Goal: Task Accomplishment & Management: Use online tool/utility

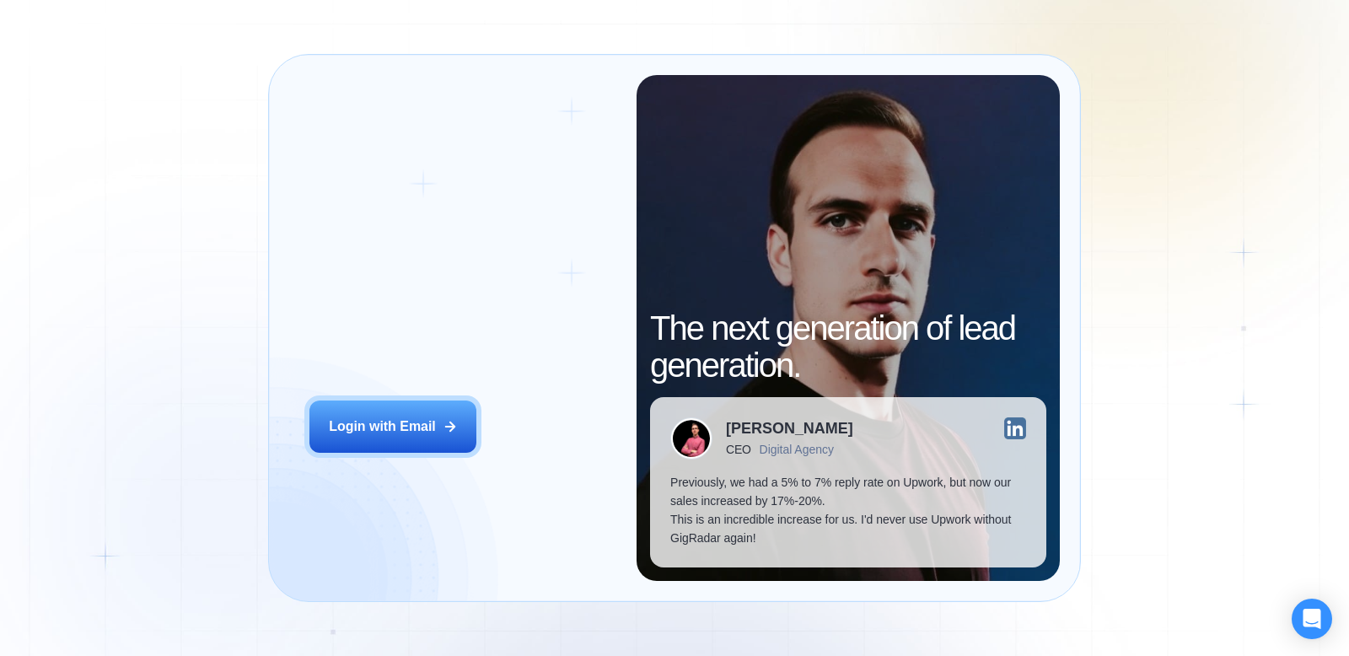
click at [413, 399] on div "Login ‍ Welcome to GigRadar. AI Business Manager for Agencies Login with Email" at bounding box center [462, 328] width 347 height 506
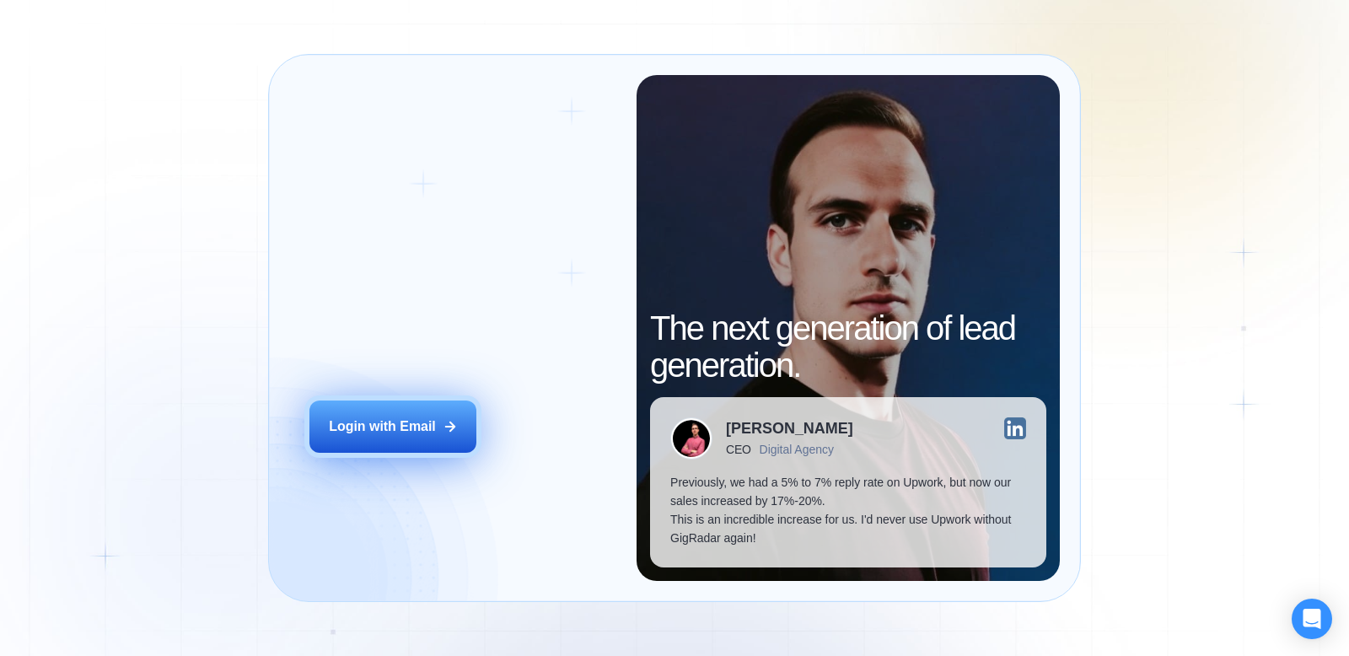
click at [413, 430] on div "Login with Email" at bounding box center [382, 426] width 107 height 19
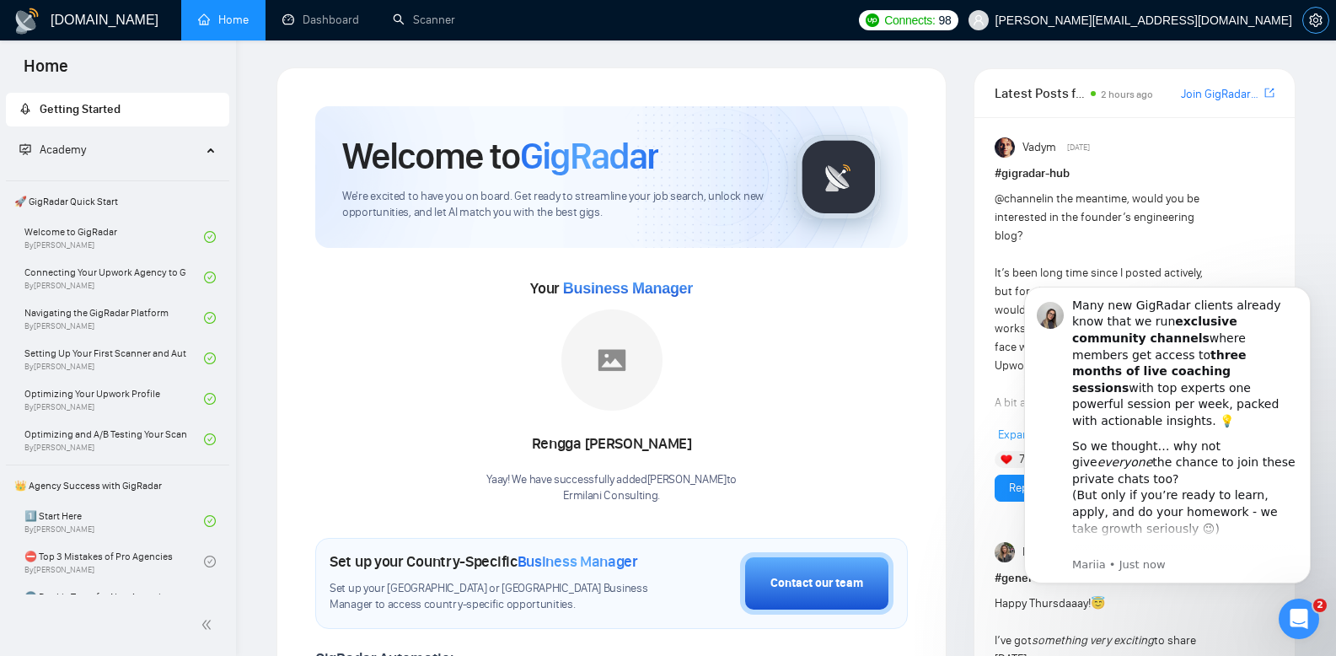
click at [1303, 19] on span "setting" at bounding box center [1315, 19] width 25 height 13
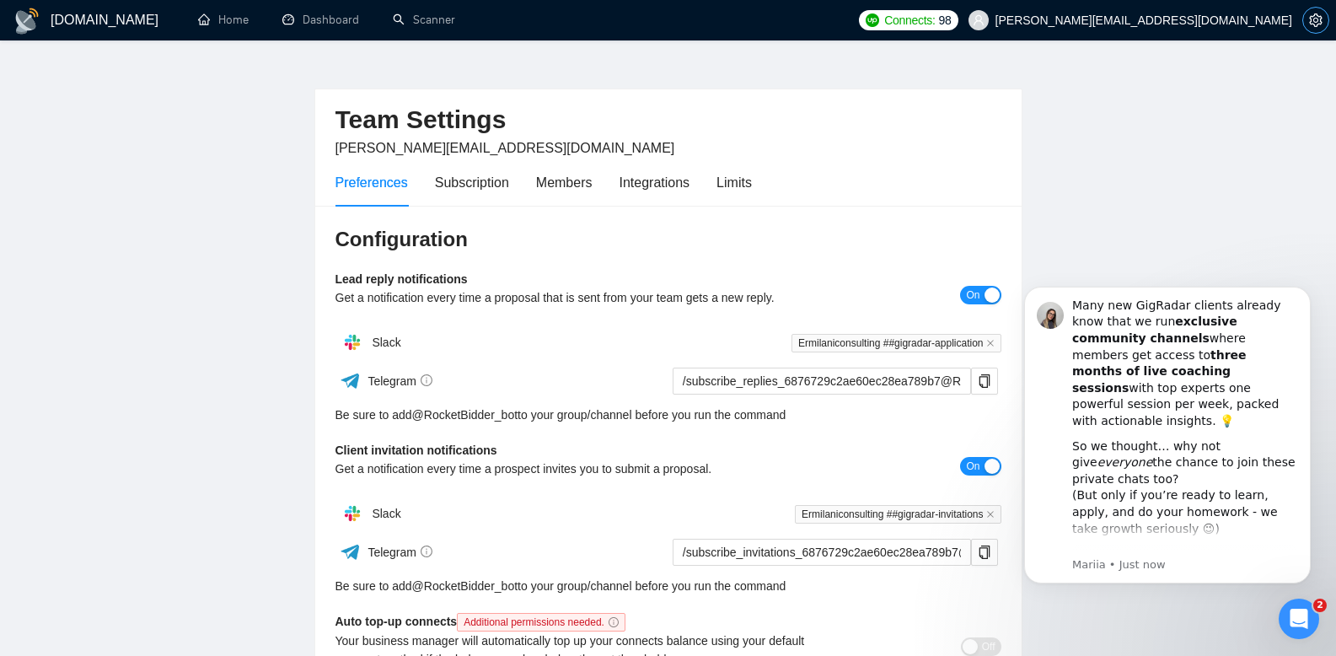
scroll to position [43, 0]
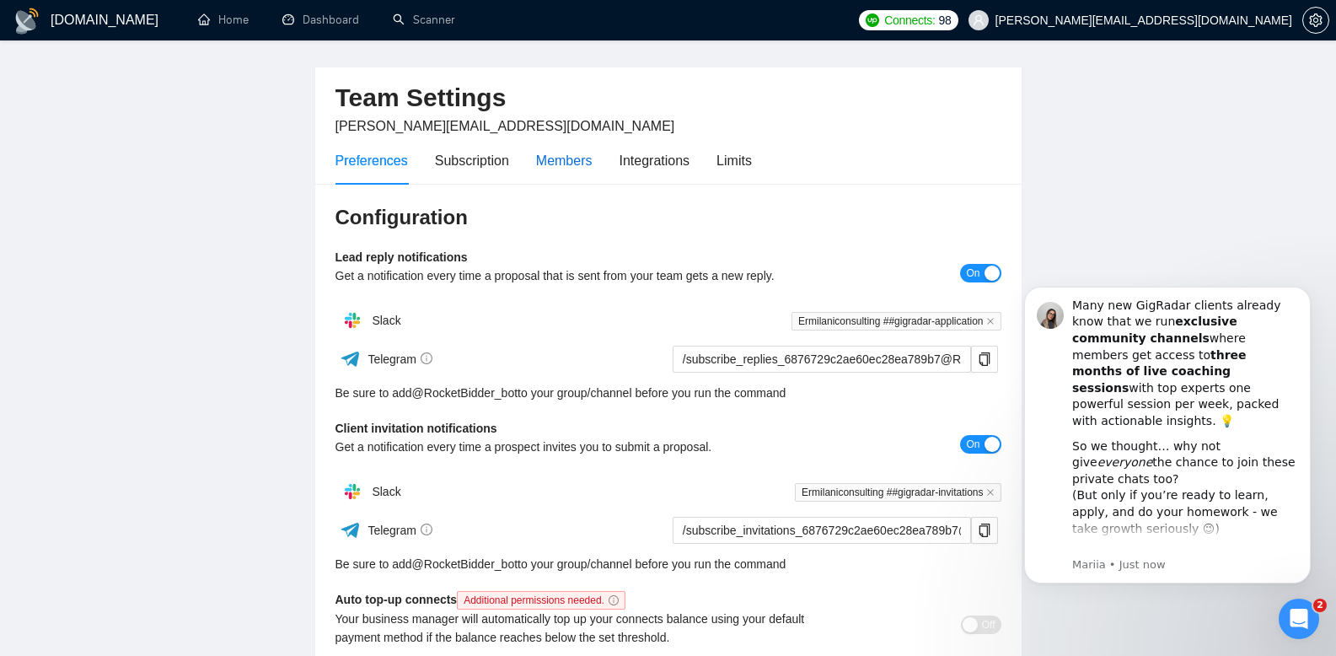
click at [562, 160] on div "Members" at bounding box center [564, 160] width 56 height 21
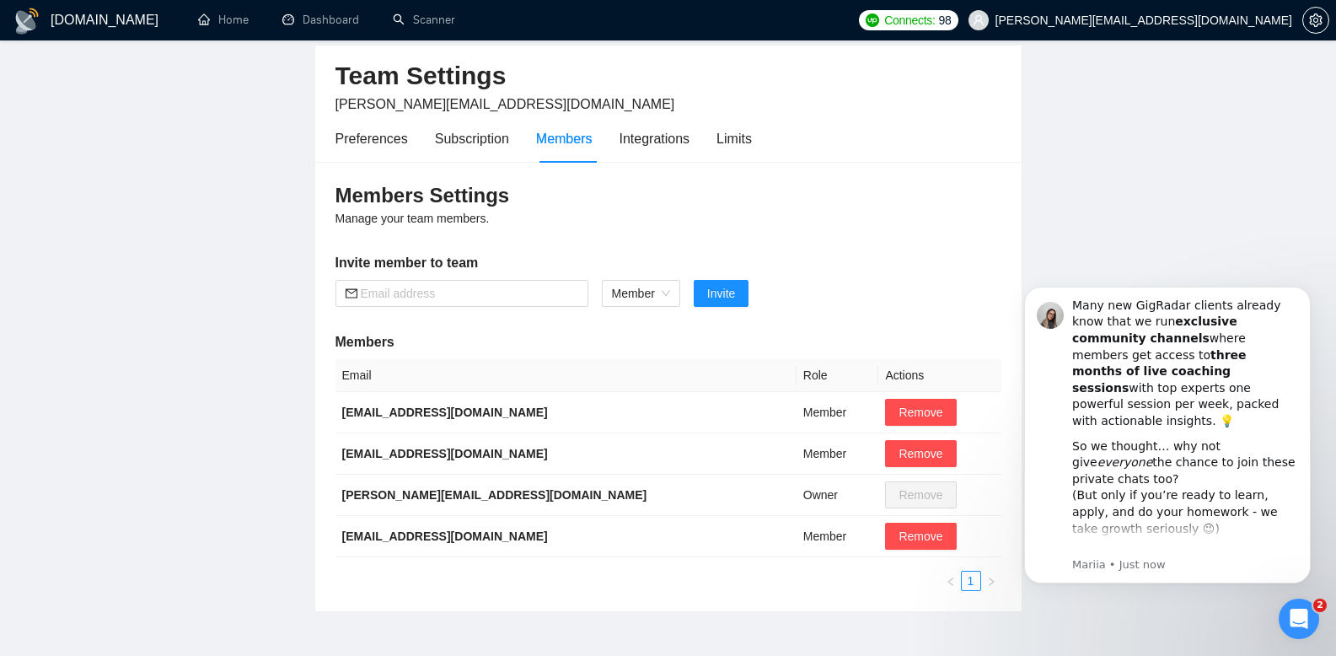
scroll to position [75, 0]
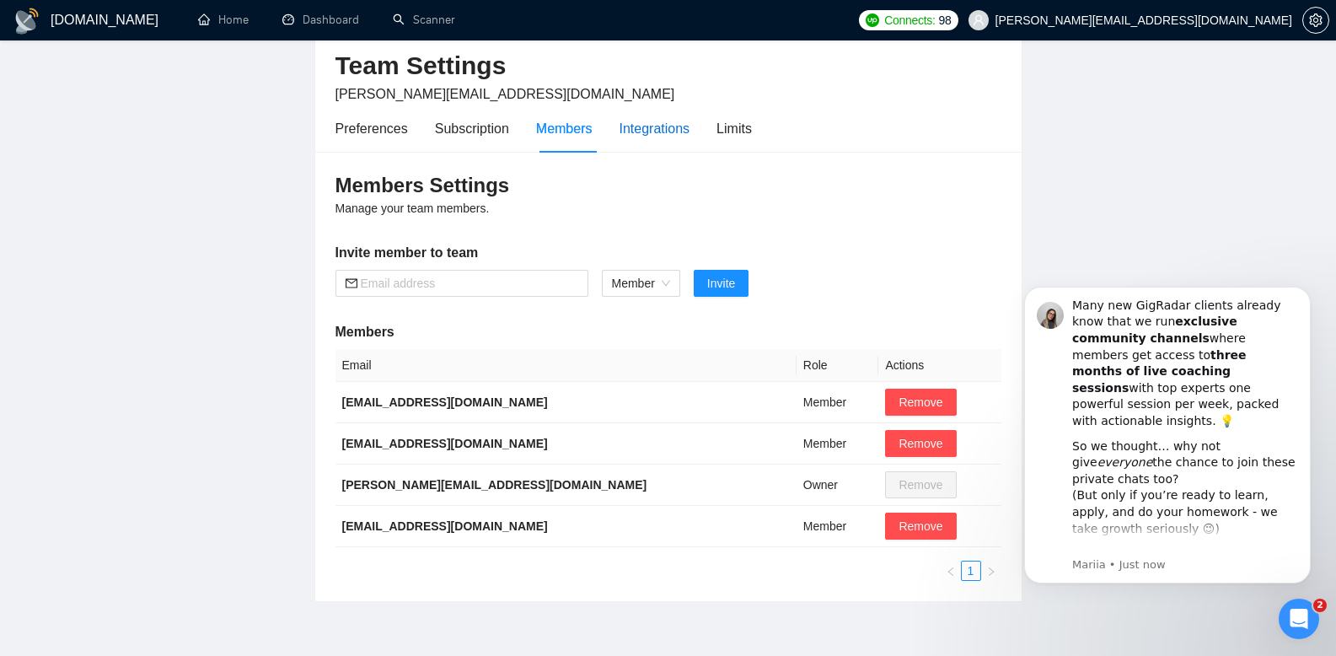
click at [644, 133] on div "Integrations" at bounding box center [655, 128] width 71 height 21
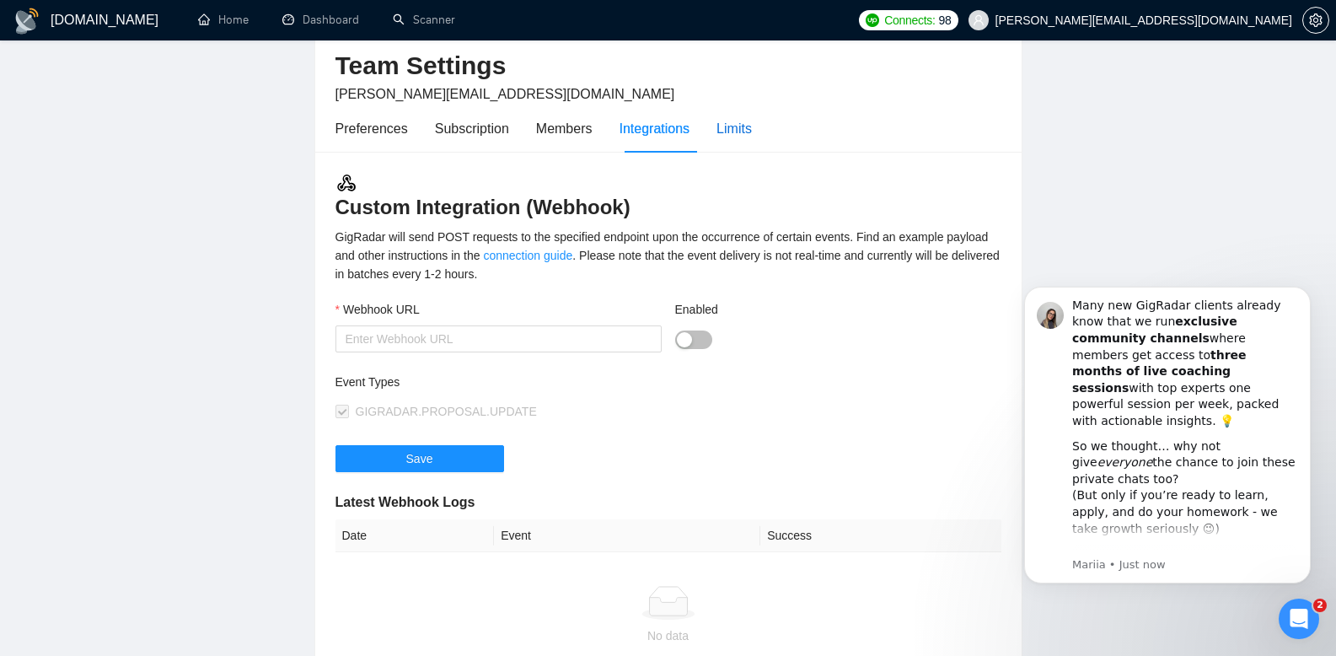
click at [728, 128] on div "Limits" at bounding box center [734, 128] width 35 height 21
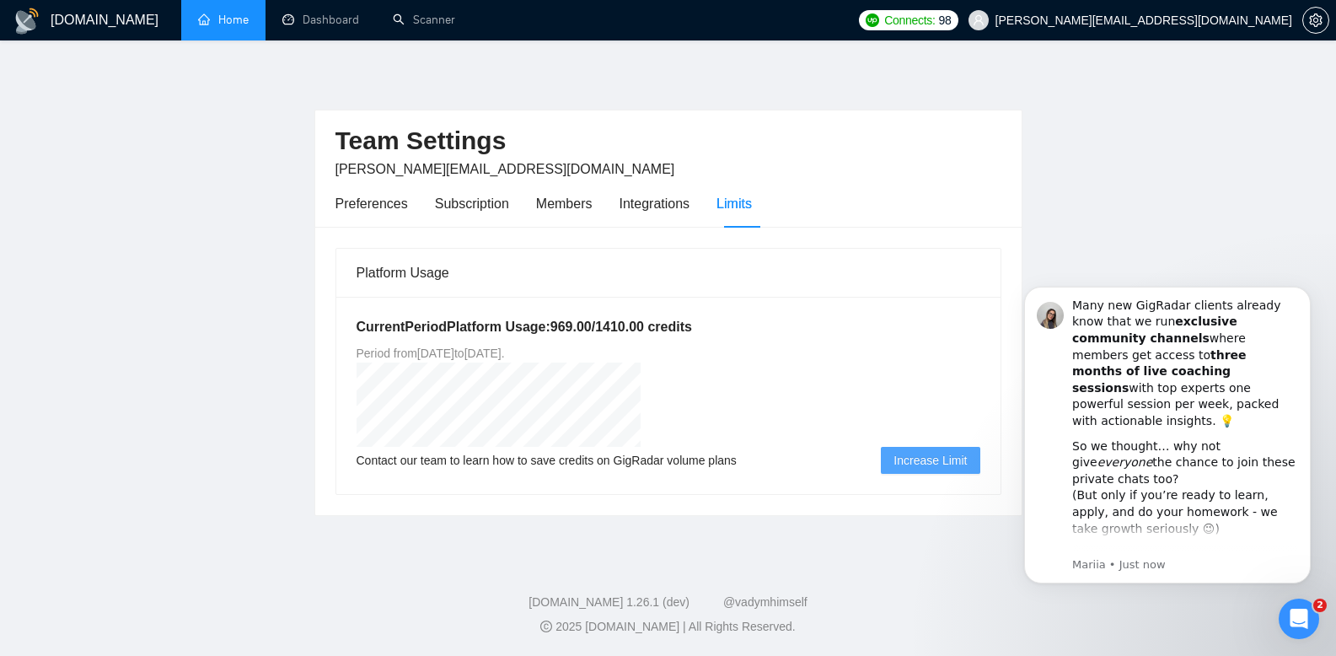
click at [236, 27] on link "Home" at bounding box center [223, 20] width 51 height 14
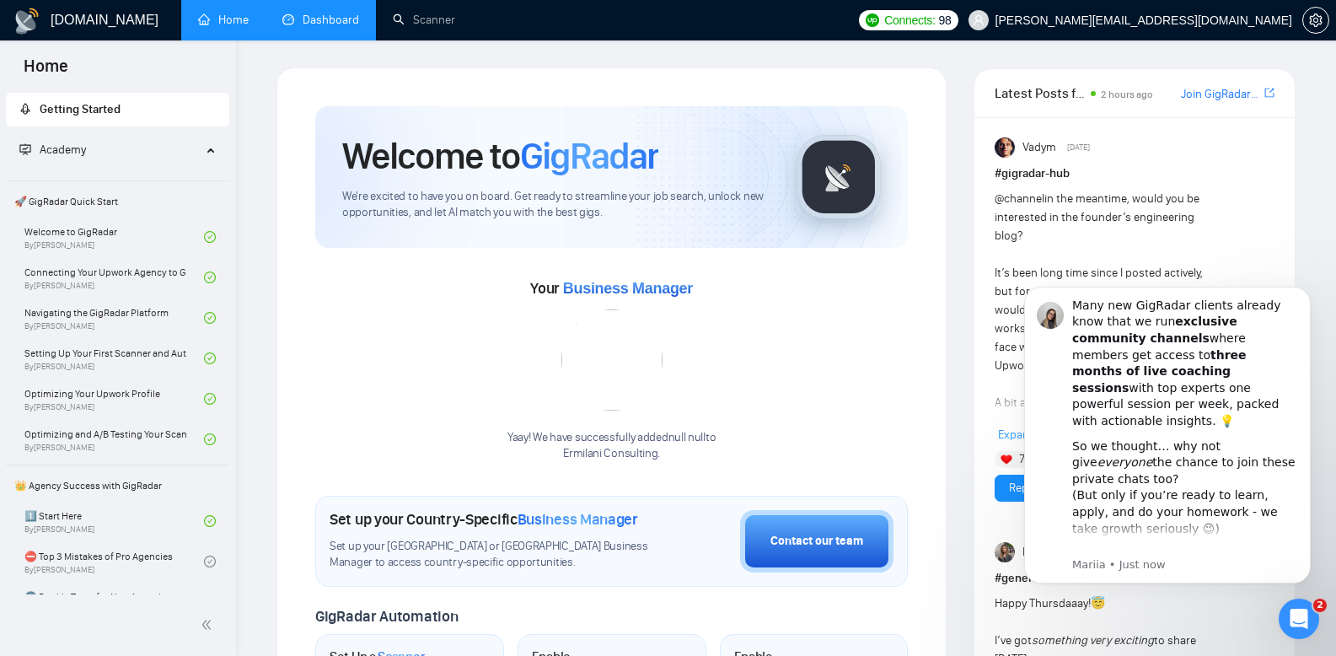
click at [319, 17] on link "Dashboard" at bounding box center [320, 20] width 77 height 14
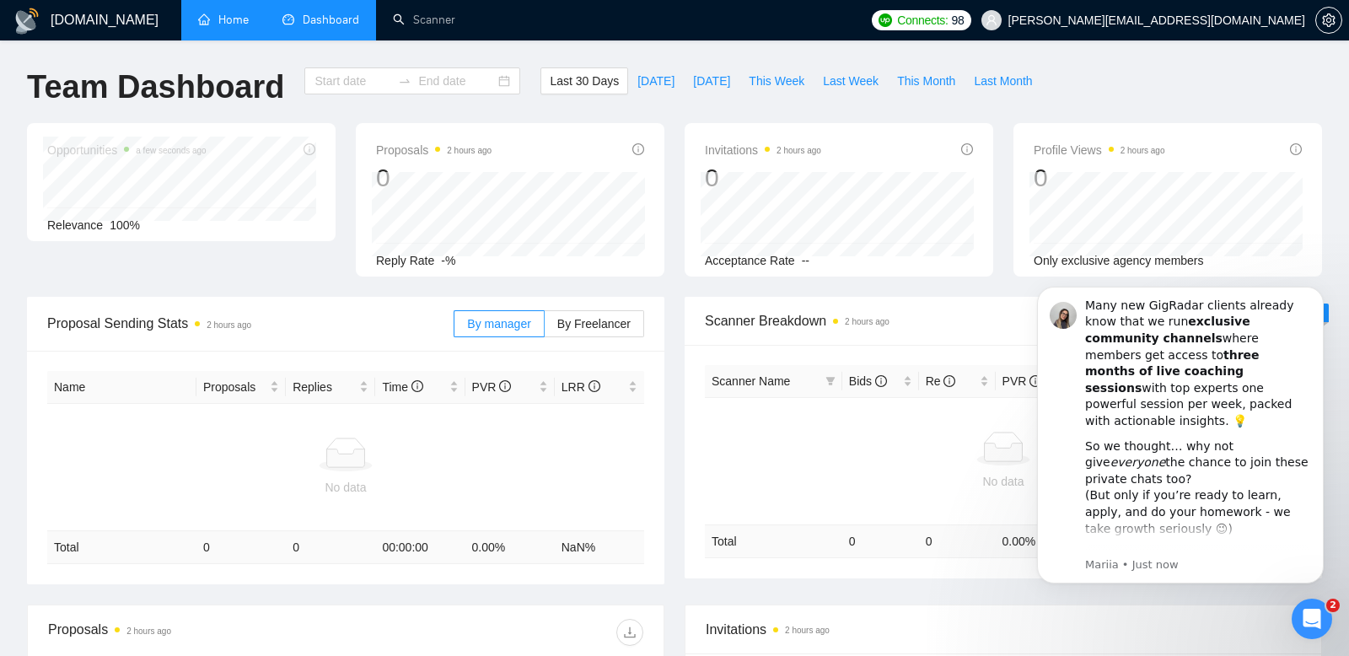
type input "[DATE]"
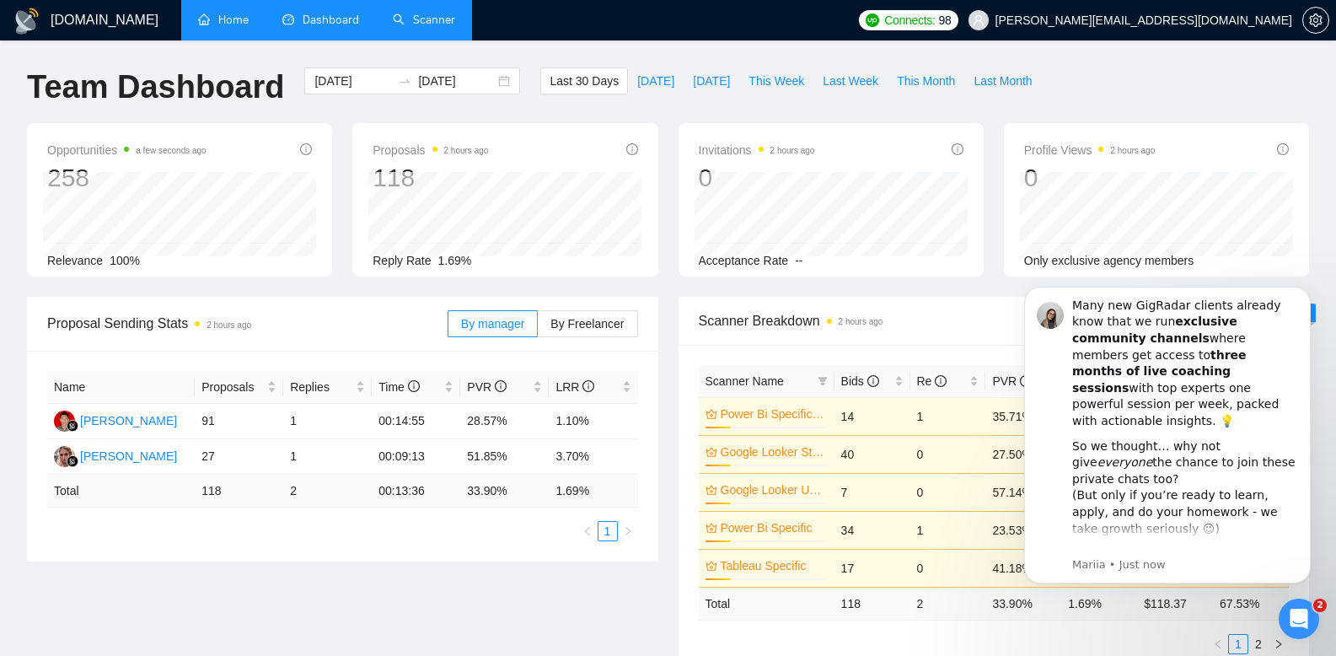
click at [413, 27] on link "Scanner" at bounding box center [424, 20] width 62 height 14
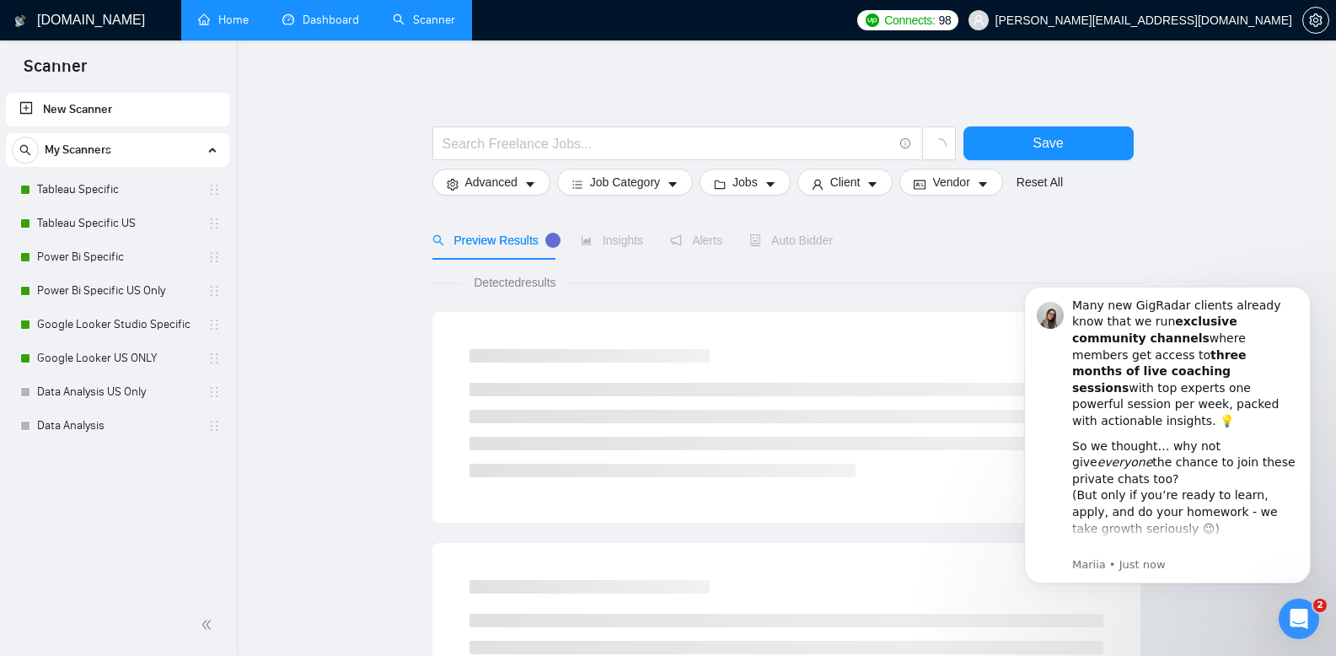
click at [123, 112] on link "New Scanner" at bounding box center [117, 110] width 196 height 34
click at [620, 143] on input "text" at bounding box center [668, 143] width 450 height 21
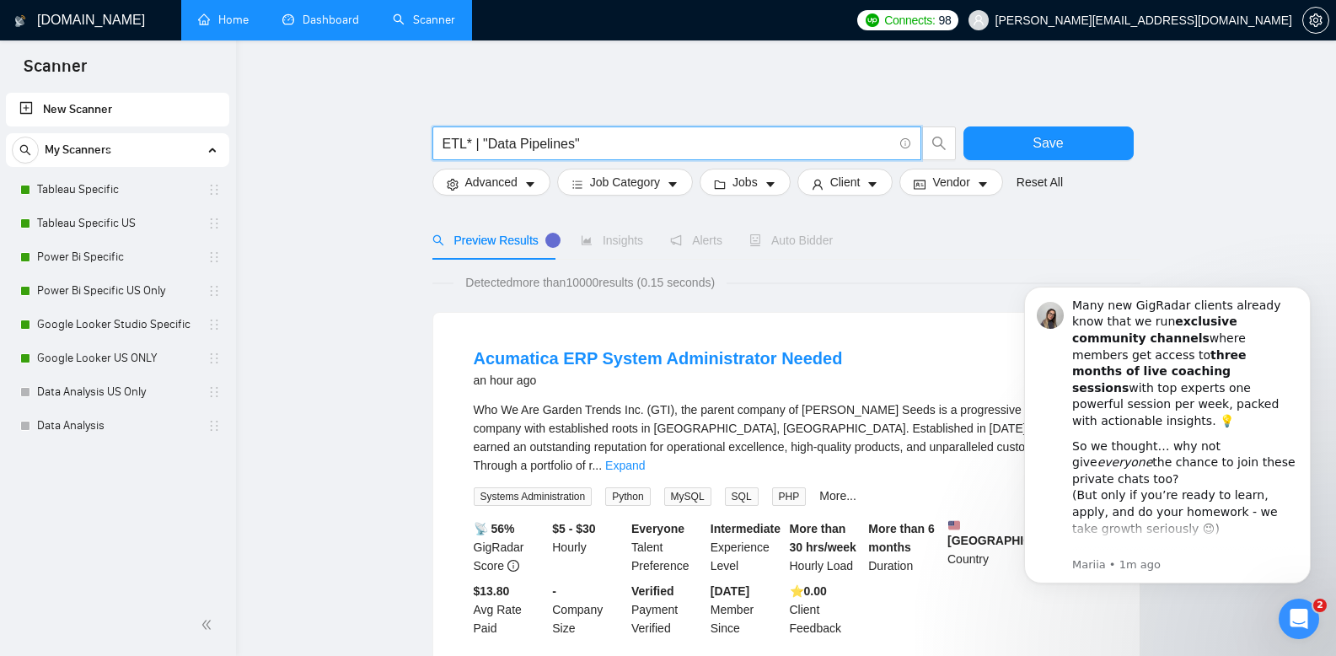
type input "ETL* | "Data Pipelines""
click at [715, 285] on span "Detected more than 10000 results (0.15 seconds)" at bounding box center [590, 282] width 273 height 19
click at [1306, 287] on icon "Dismiss notification" at bounding box center [1306, 291] width 9 height 9
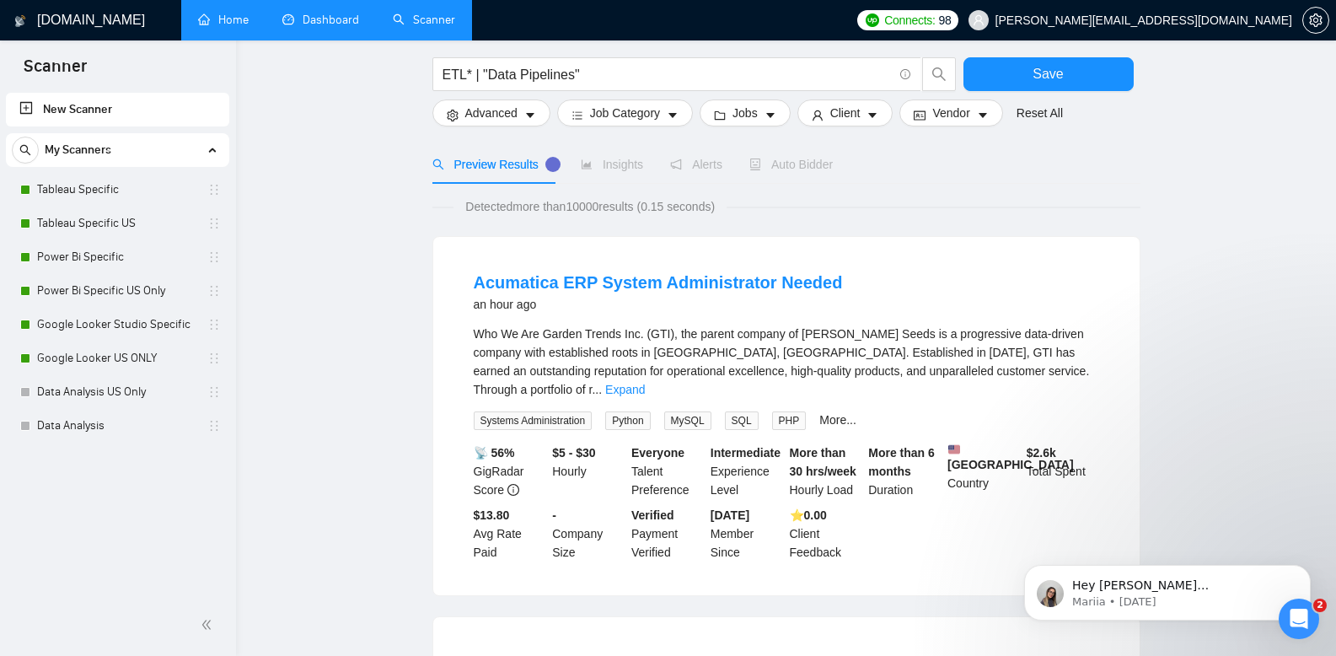
scroll to position [97, 0]
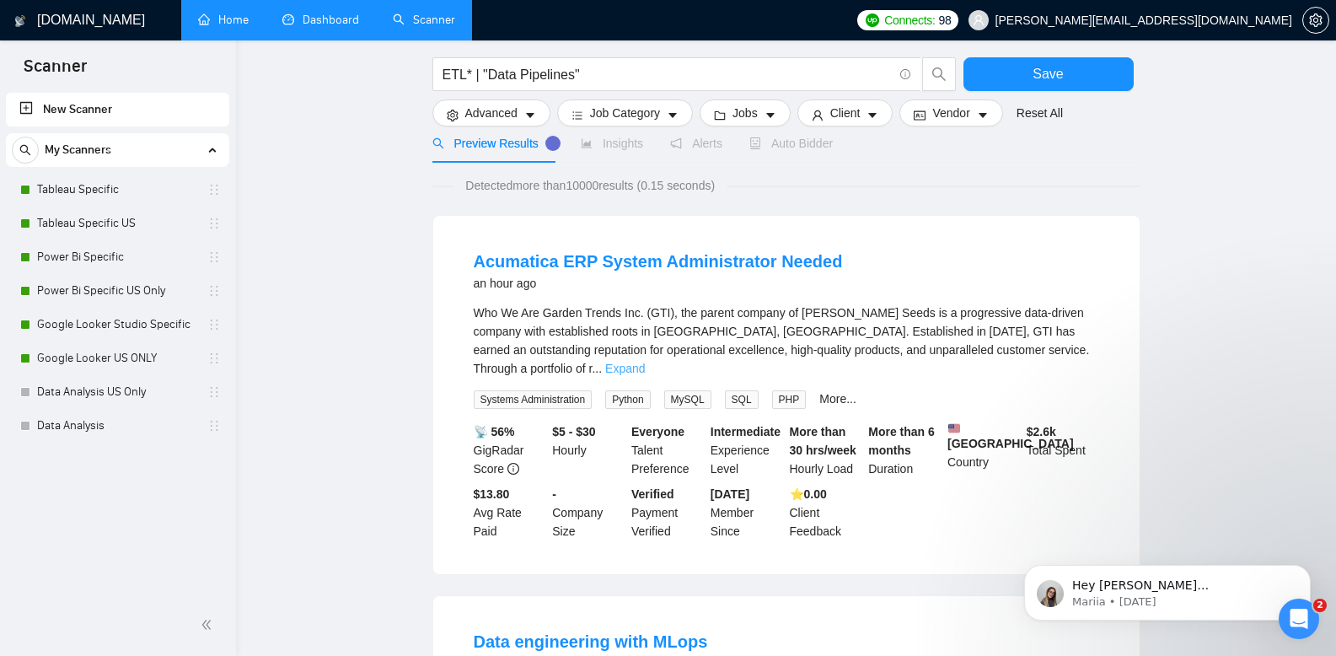
click at [645, 362] on link "Expand" at bounding box center [625, 368] width 40 height 13
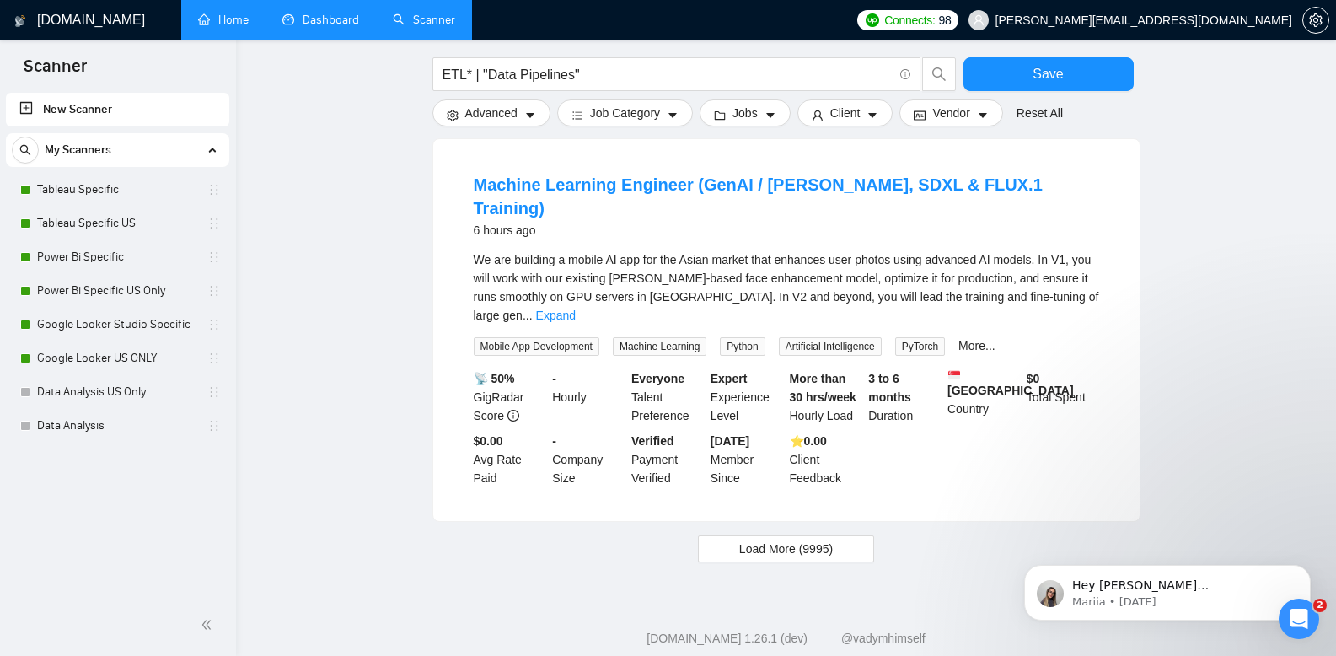
scroll to position [2386, 0]
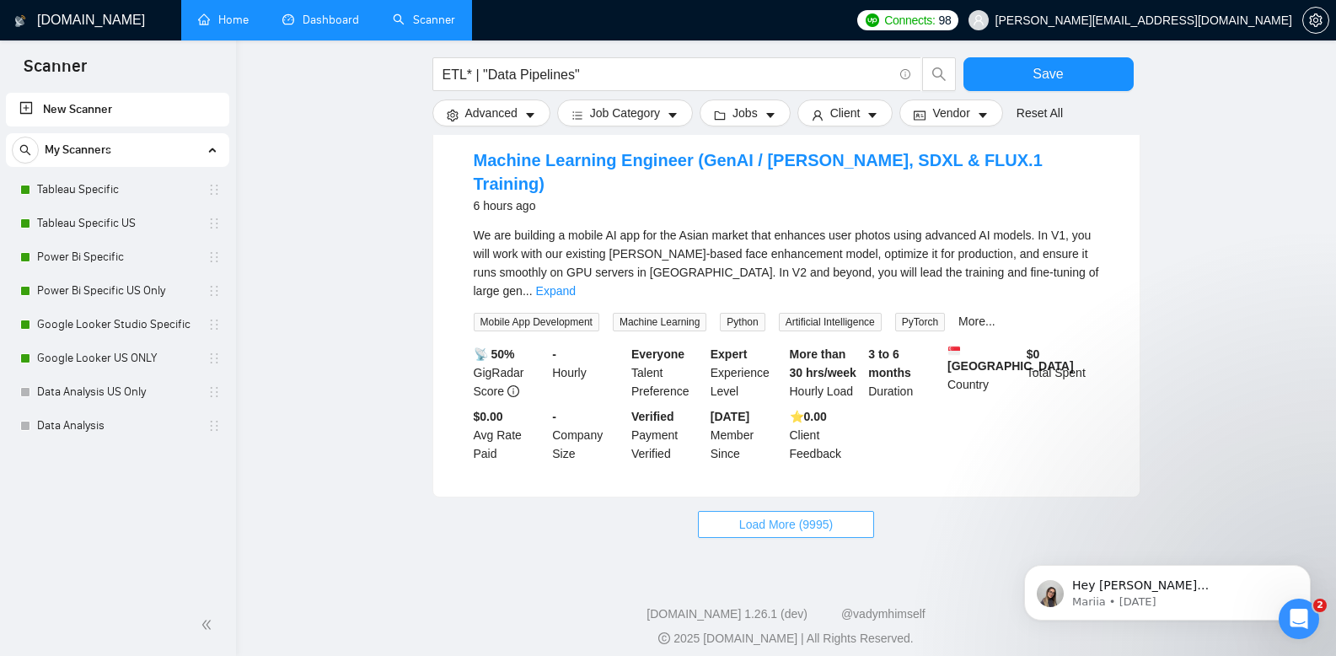
click at [760, 515] on span "Load More (9995)" at bounding box center [786, 524] width 94 height 19
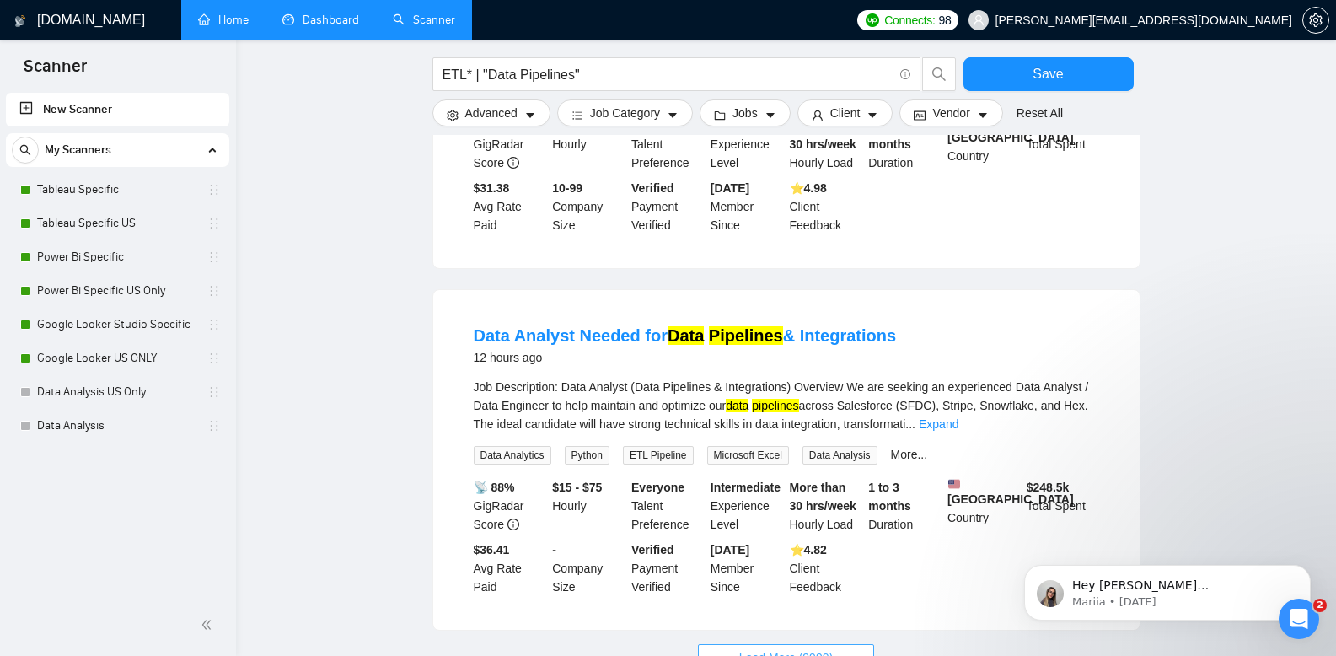
scroll to position [4161, 0]
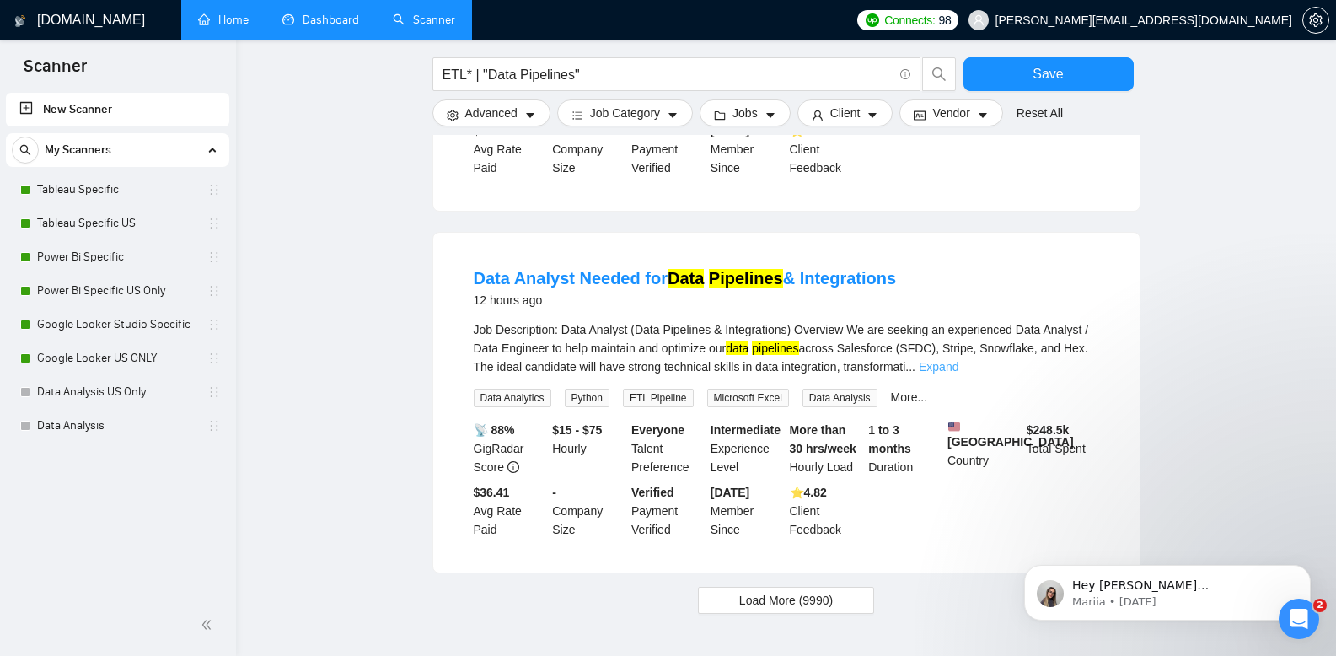
click at [958, 360] on link "Expand" at bounding box center [939, 366] width 40 height 13
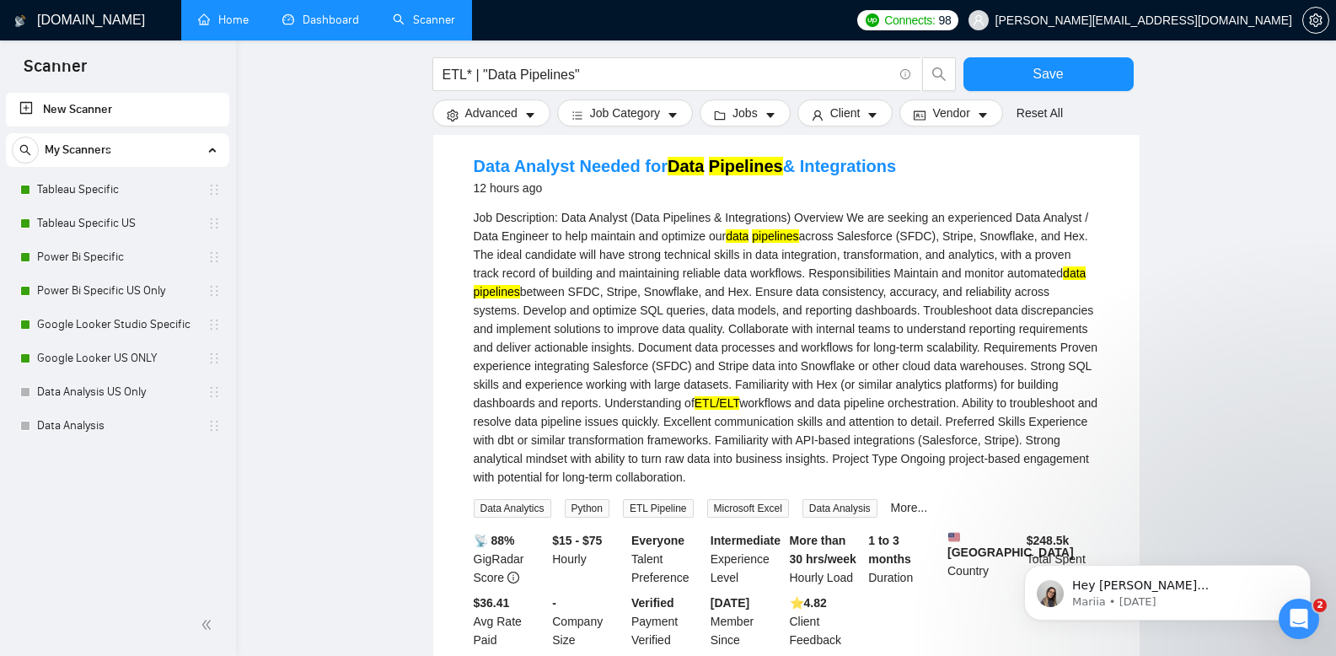
scroll to position [3916, 0]
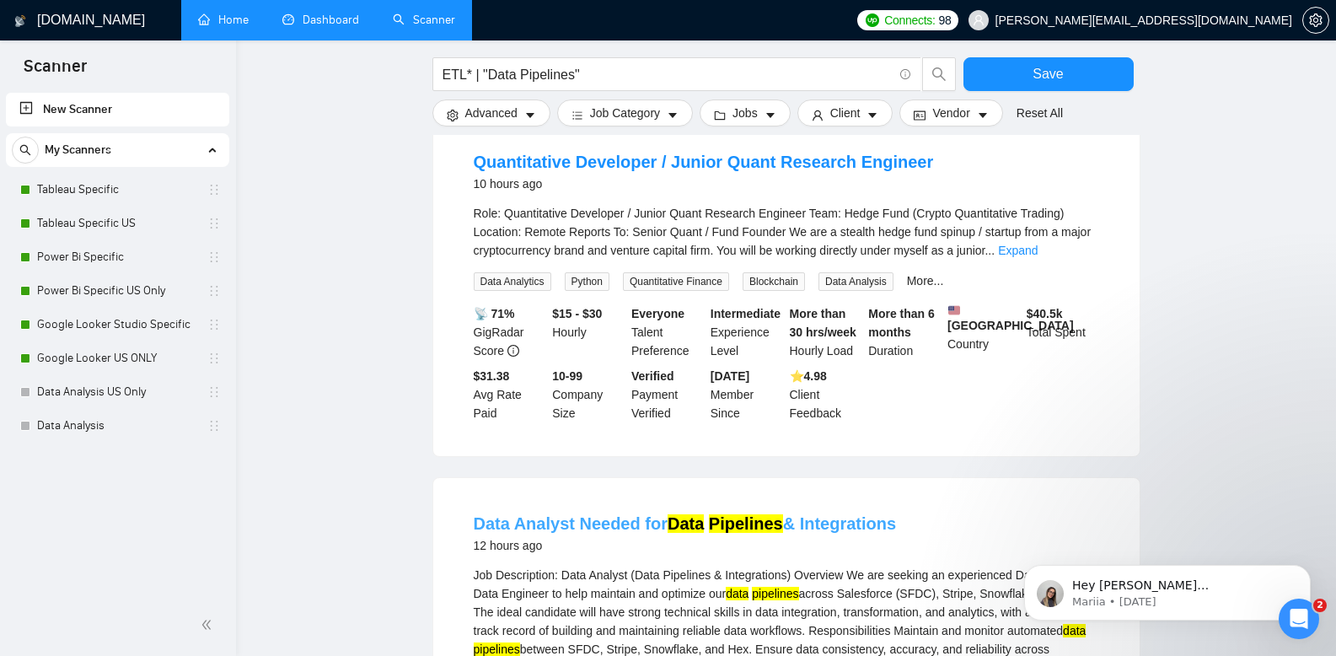
click at [658, 514] on link "Data Analyst Needed for Data Pipelines & Integrations" at bounding box center [685, 523] width 423 height 19
